Goal: Check status: Check status

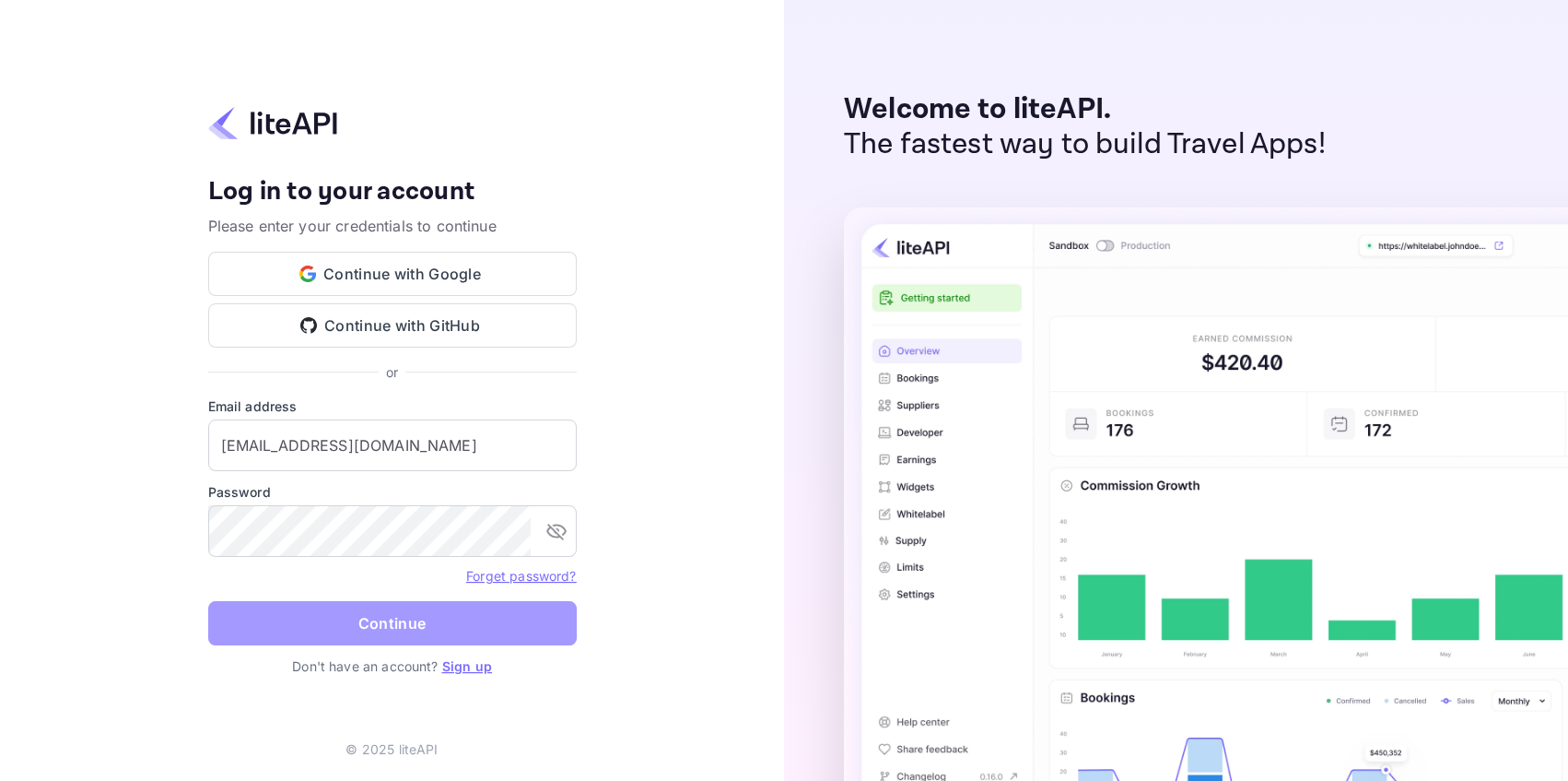
click at [441, 621] on button "Continue" at bounding box center [392, 623] width 368 height 44
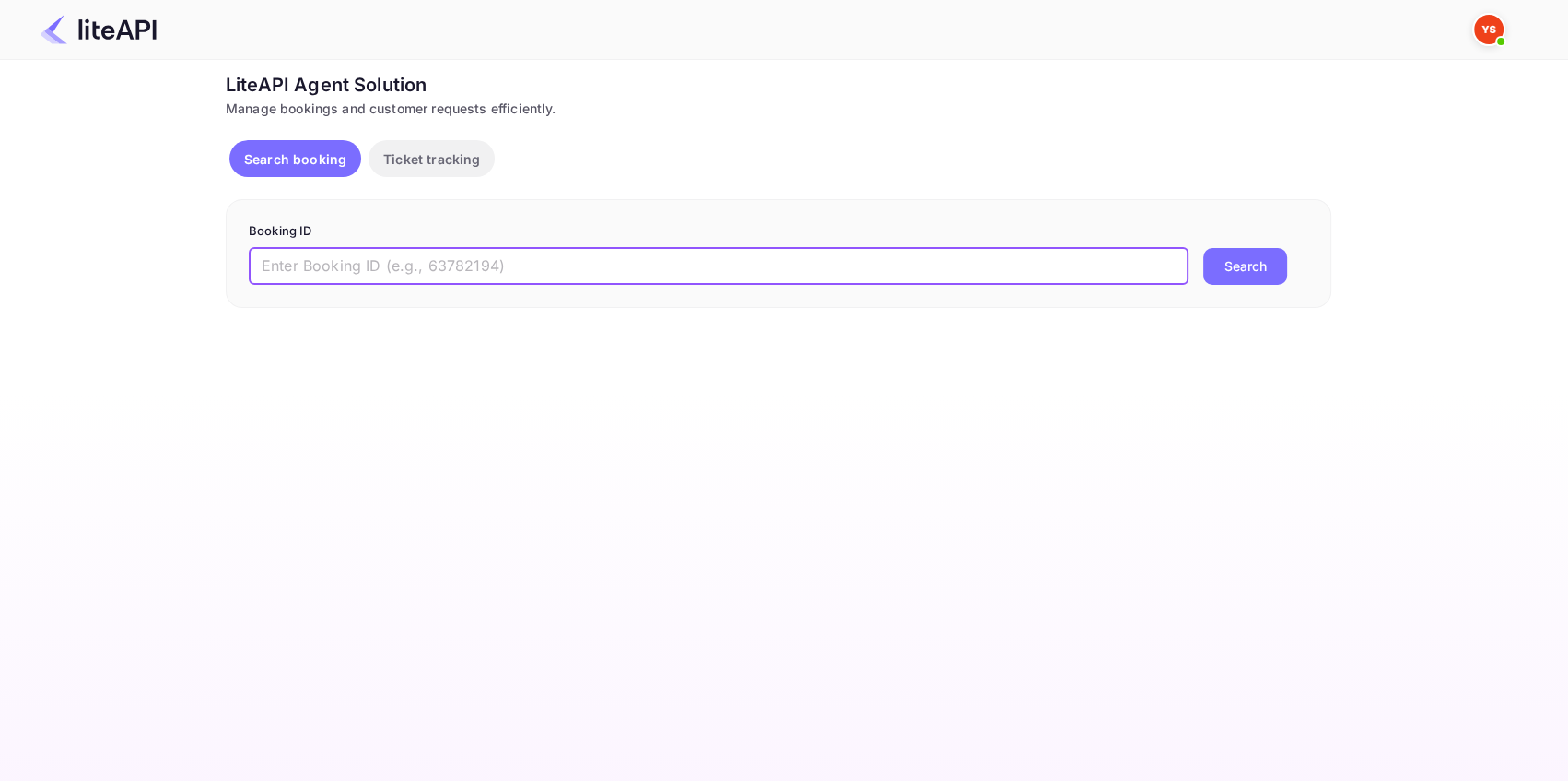
click at [311, 263] on input "text" at bounding box center [718, 266] width 939 height 37
paste input "8634803"
type input "8634803"
click at [1267, 284] on button "Search" at bounding box center [1244, 266] width 84 height 37
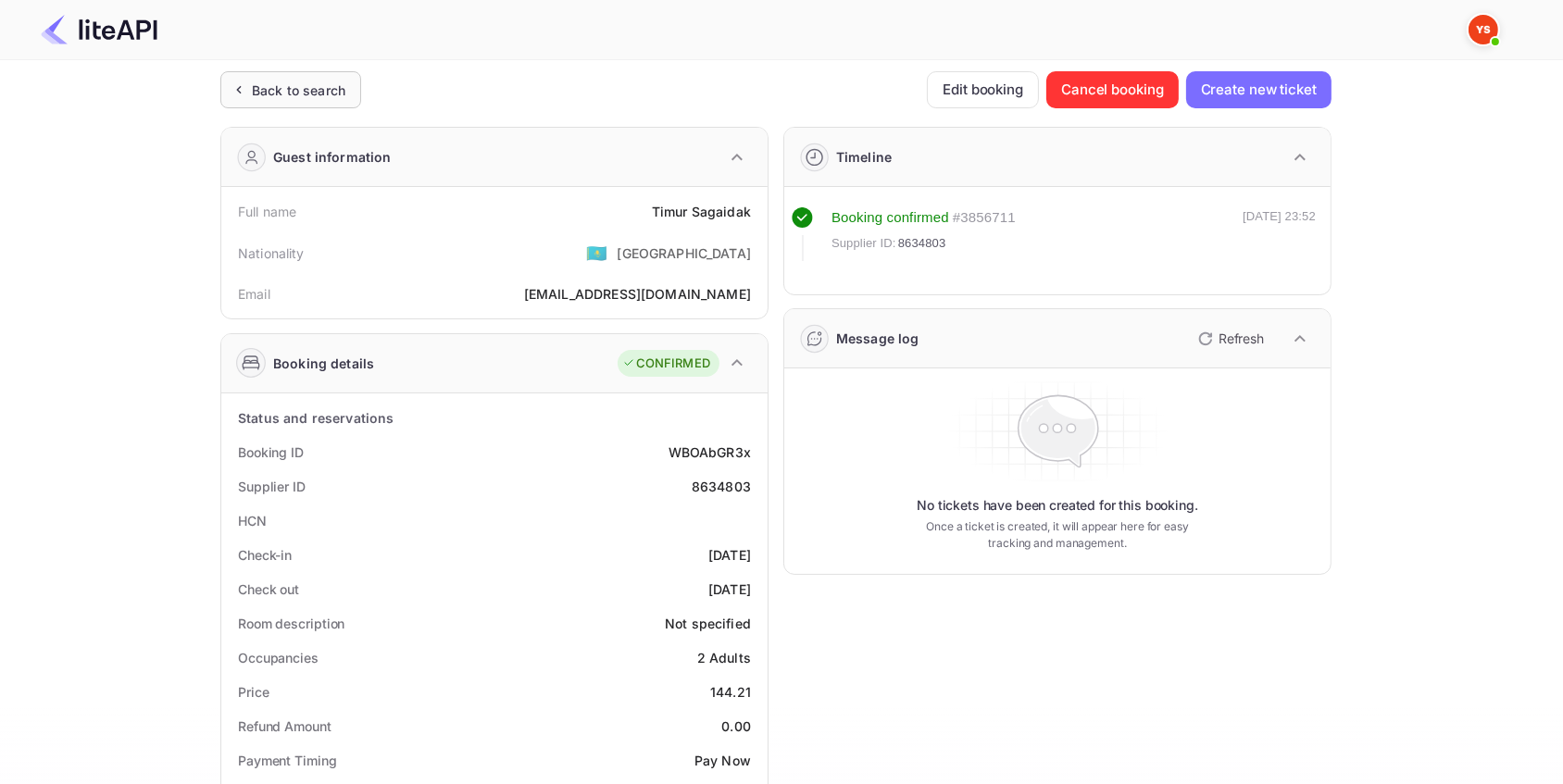
click at [300, 97] on div "Back to search" at bounding box center [299, 90] width 93 height 20
